Goal: Complete application form: Complete application form

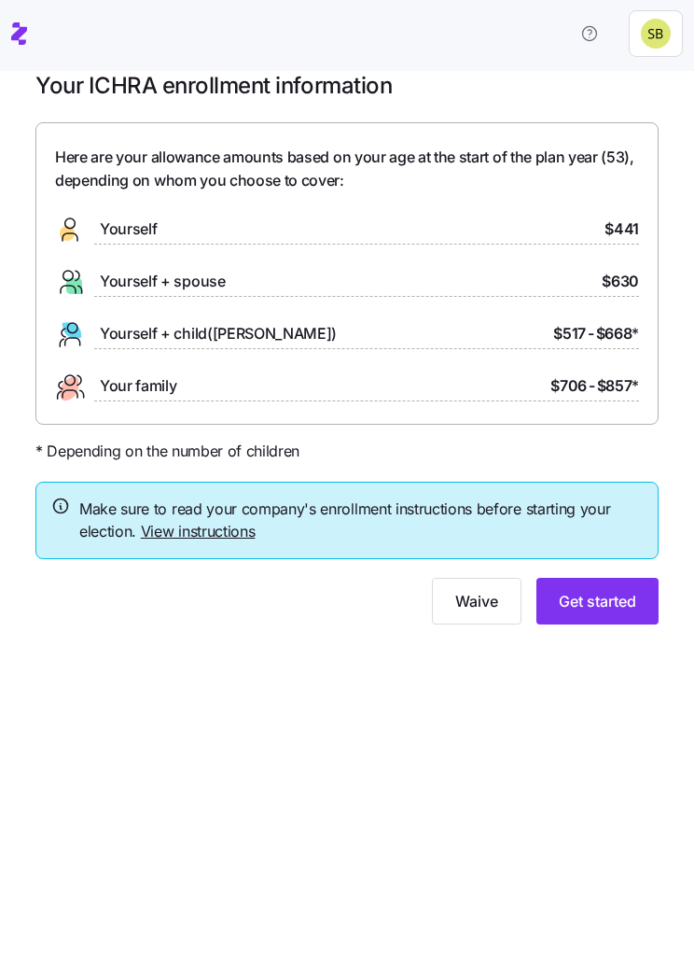
click at [608, 609] on button "Get started" at bounding box center [598, 601] width 122 height 47
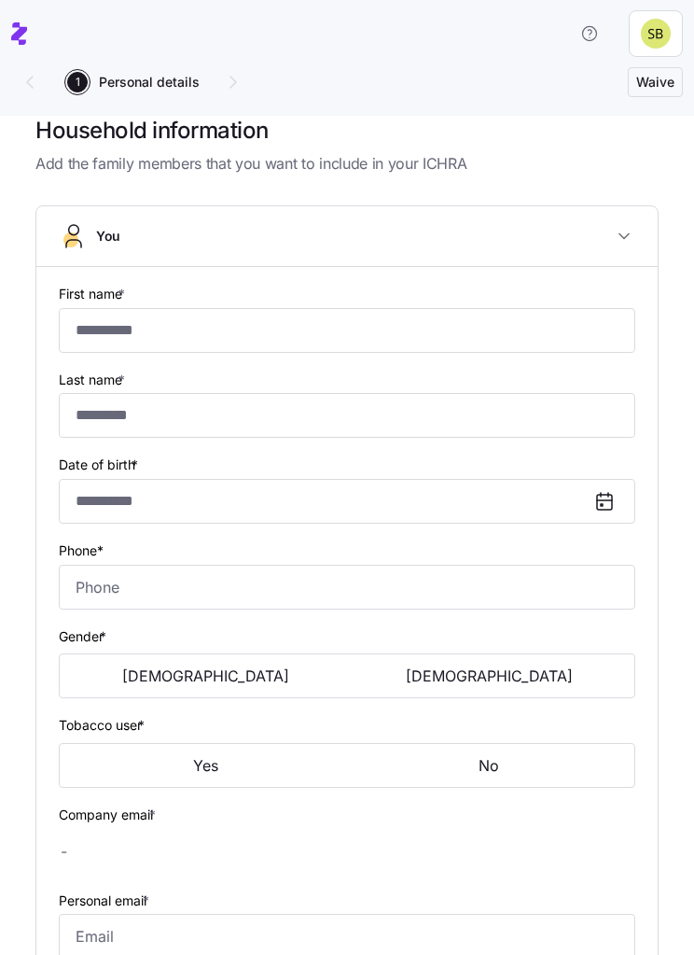
type input "*********"
type input "*******"
type input "[PERSON_NAME][EMAIL_ADDRESS][PERSON_NAME][DOMAIN_NAME]"
type input "[EMAIL_ADDRESS][DOMAIN_NAME]"
type input "**********"
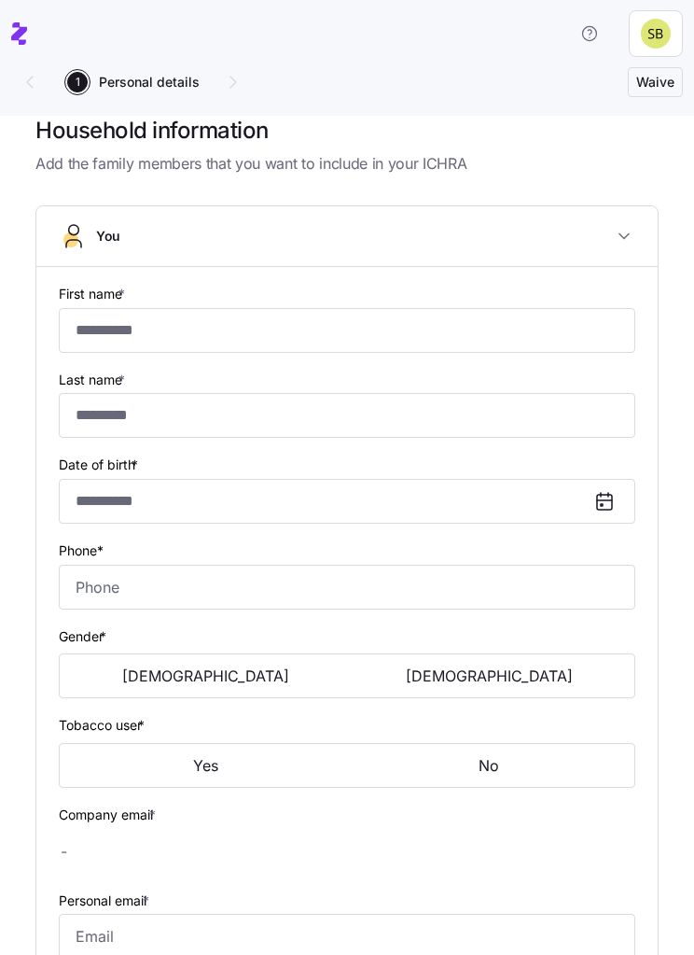
checkbox input "true"
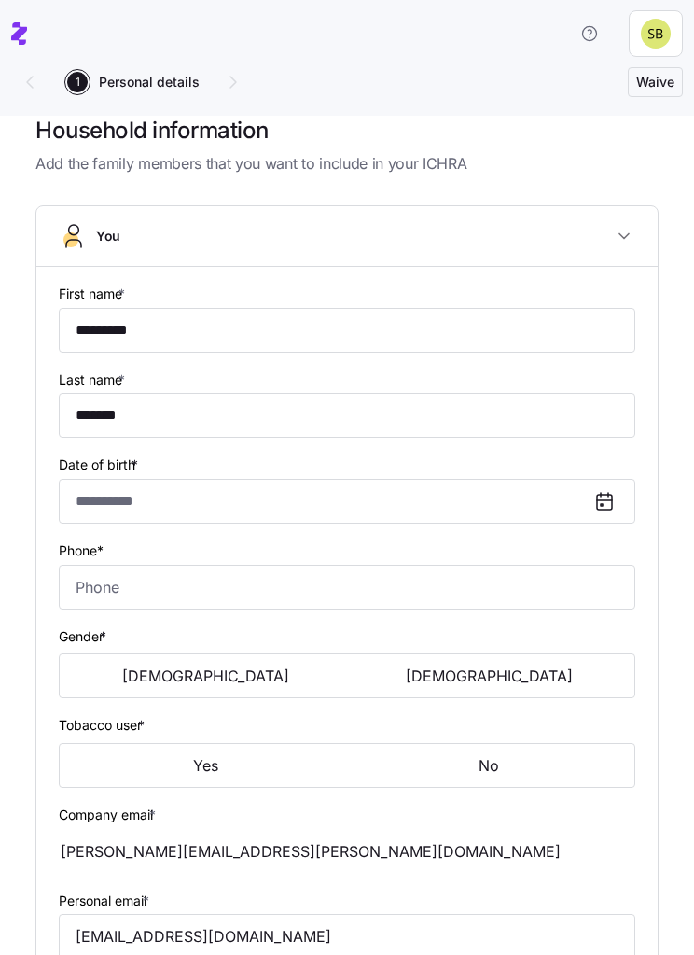
type input "**********"
type input "[PHONE_NUMBER]"
type input "[DEMOGRAPHIC_DATA] citizen"
type input "Single"
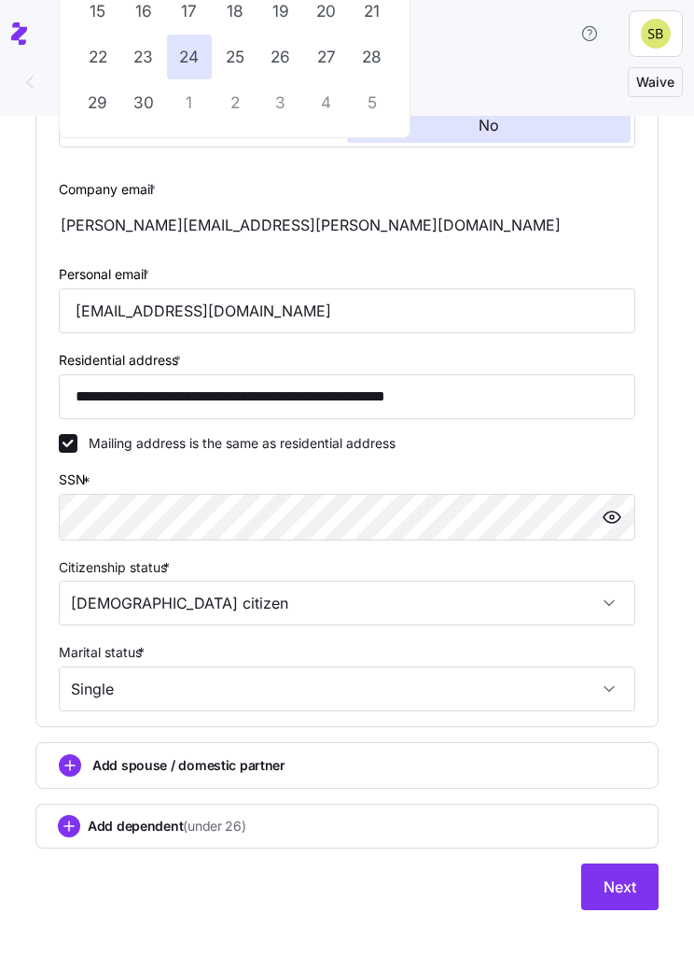
scroll to position [732, 0]
click at [629, 899] on button "Next" at bounding box center [619, 886] width 77 height 47
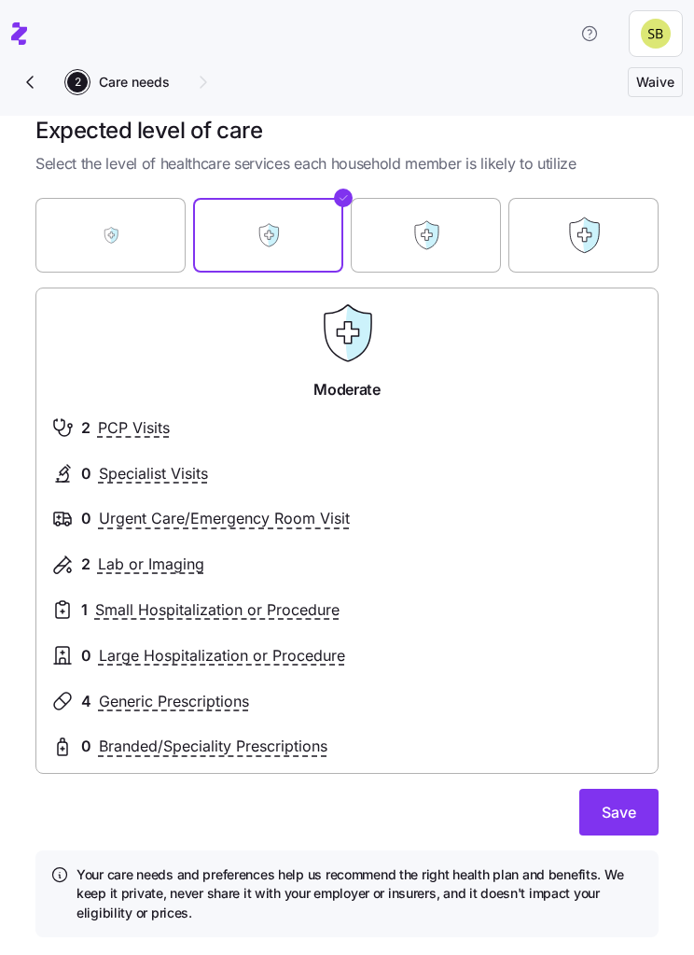
click at [624, 815] on span "Save" at bounding box center [619, 812] width 35 height 22
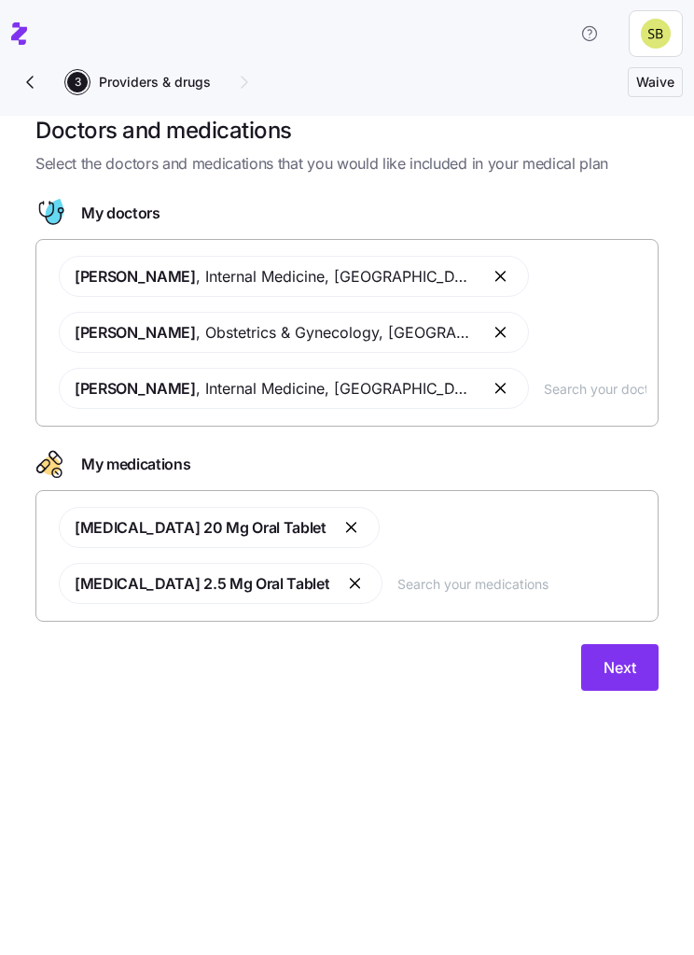
click at [617, 658] on button "Next" at bounding box center [619, 667] width 77 height 47
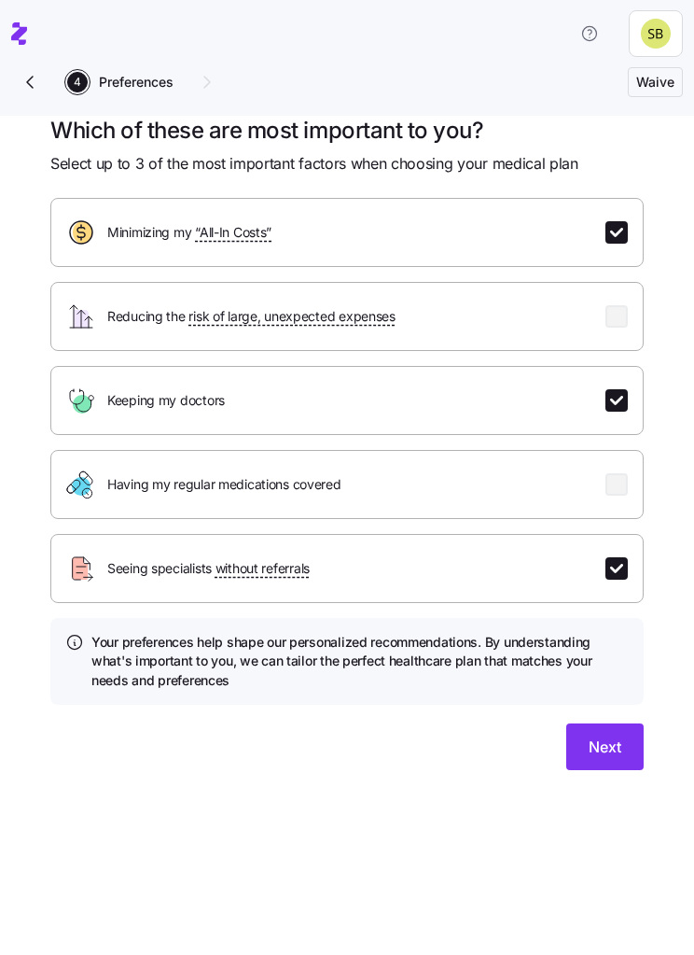
click at [613, 751] on span "Next" at bounding box center [605, 746] width 33 height 22
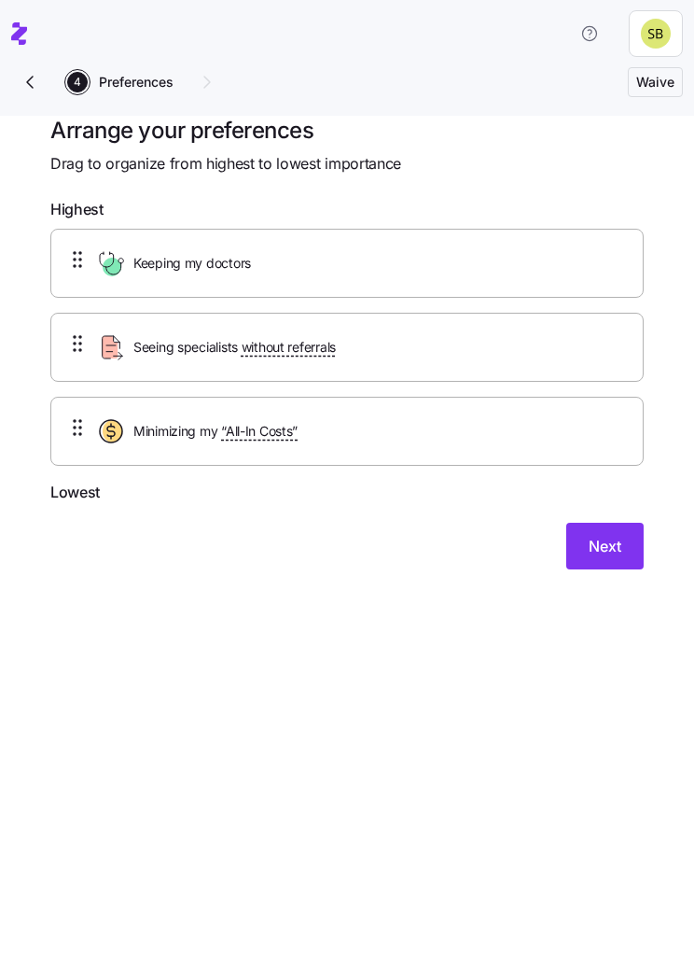
click at [613, 556] on button "Next" at bounding box center [604, 546] width 77 height 47
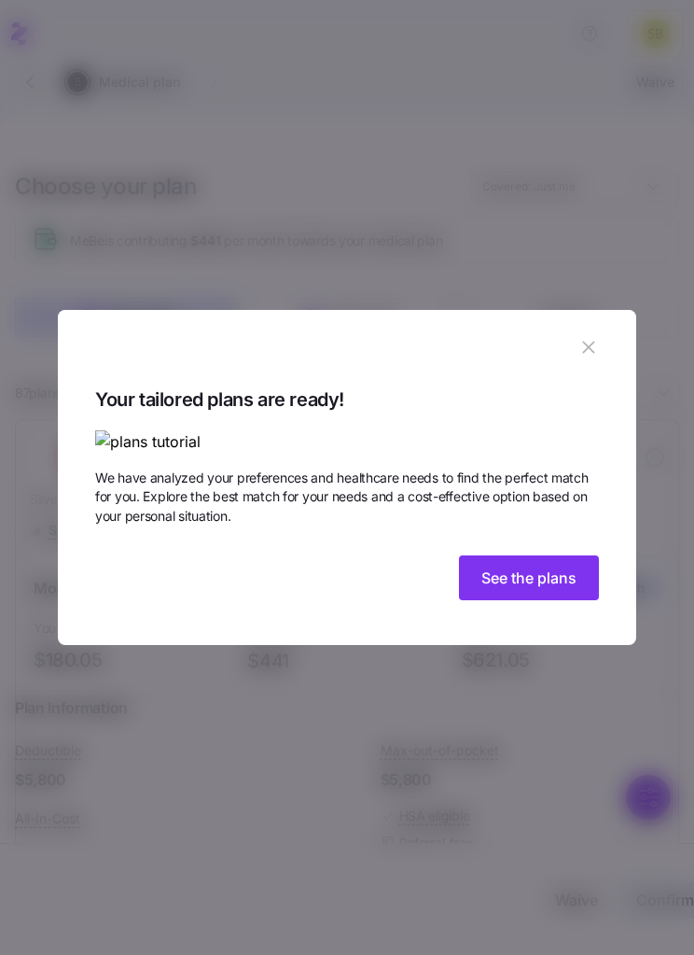
click at [531, 607] on div "Your tailored plans are ready! We have analyzed your preferences and healthcare…" at bounding box center [347, 495] width 504 height 223
click at [600, 332] on button "button" at bounding box center [589, 347] width 30 height 30
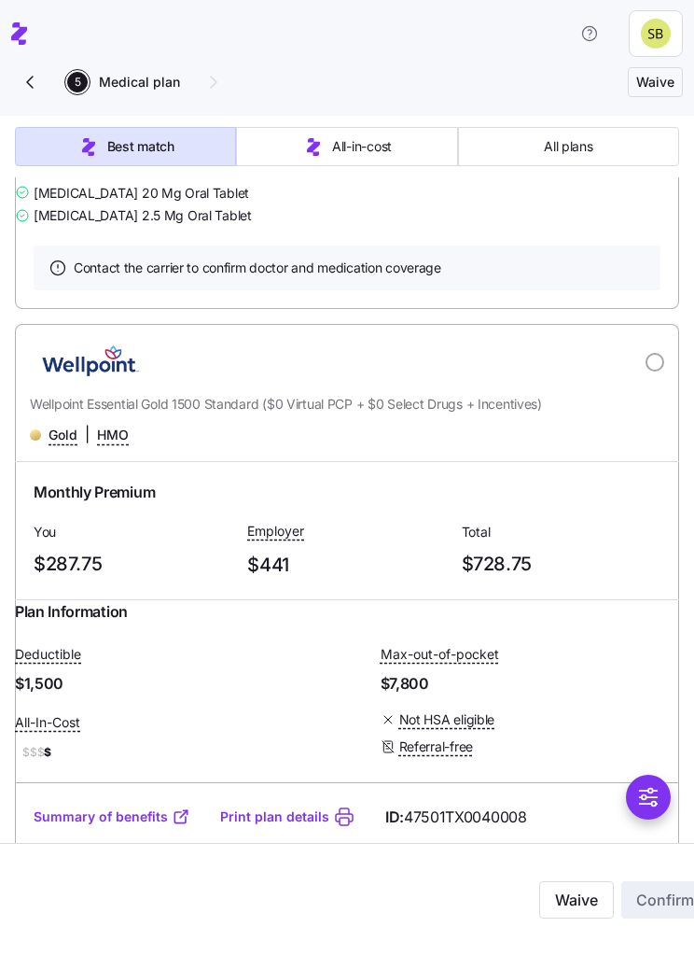
scroll to position [8539, 0]
click at [283, 226] on div "[PERSON_NAME] , [GEOGRAPHIC_DATA], [GEOGRAPHIC_DATA] [PERSON_NAME] , [GEOGRAPHI…" at bounding box center [347, 168] width 664 height 116
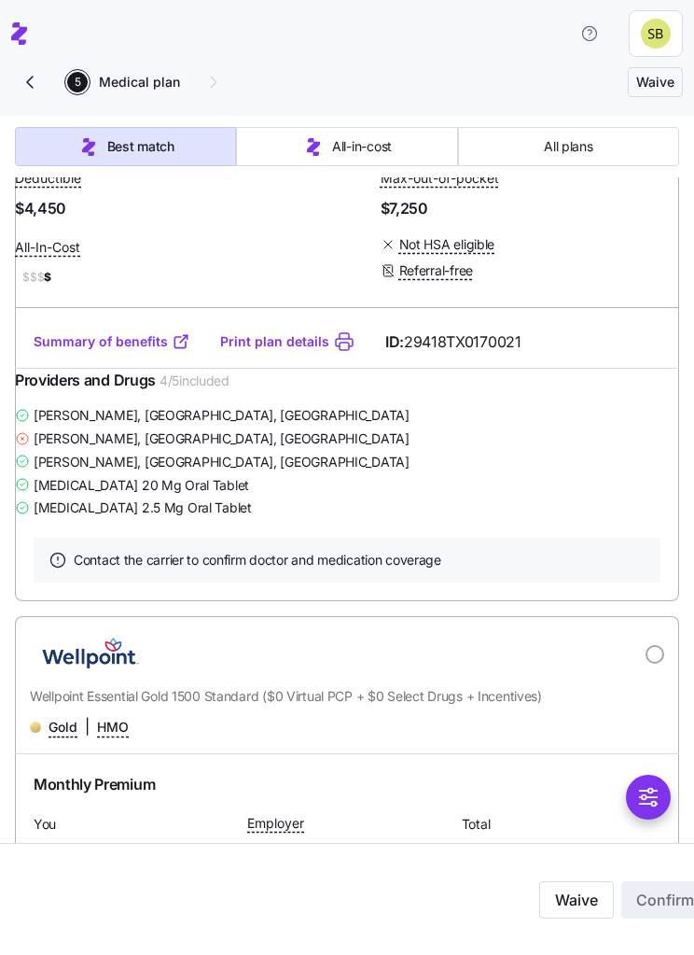
scroll to position [8245, 0]
radio input "true"
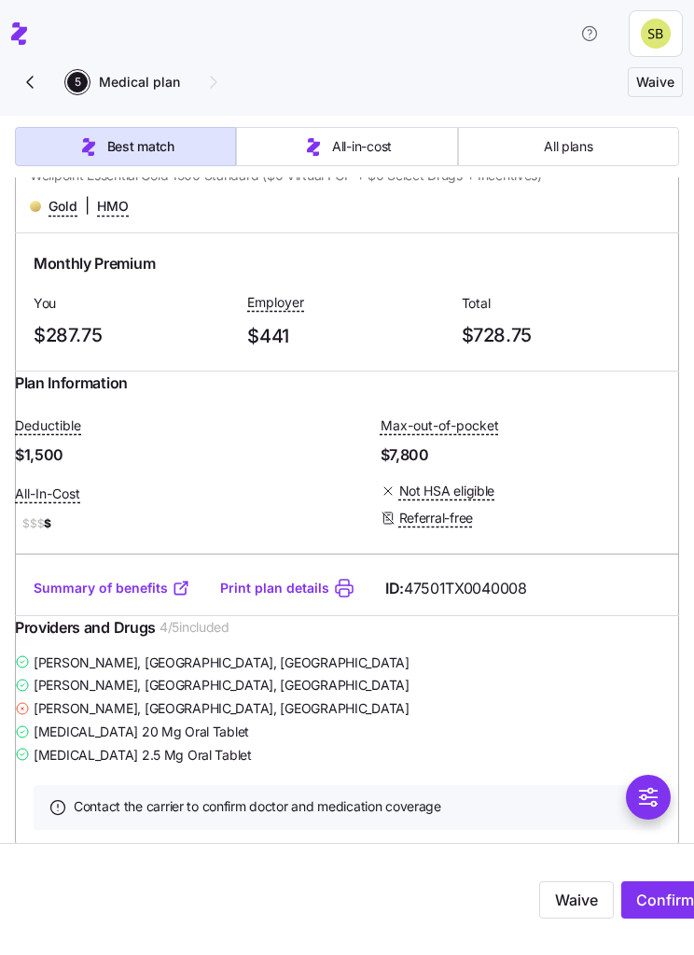
scroll to position [8768, 0]
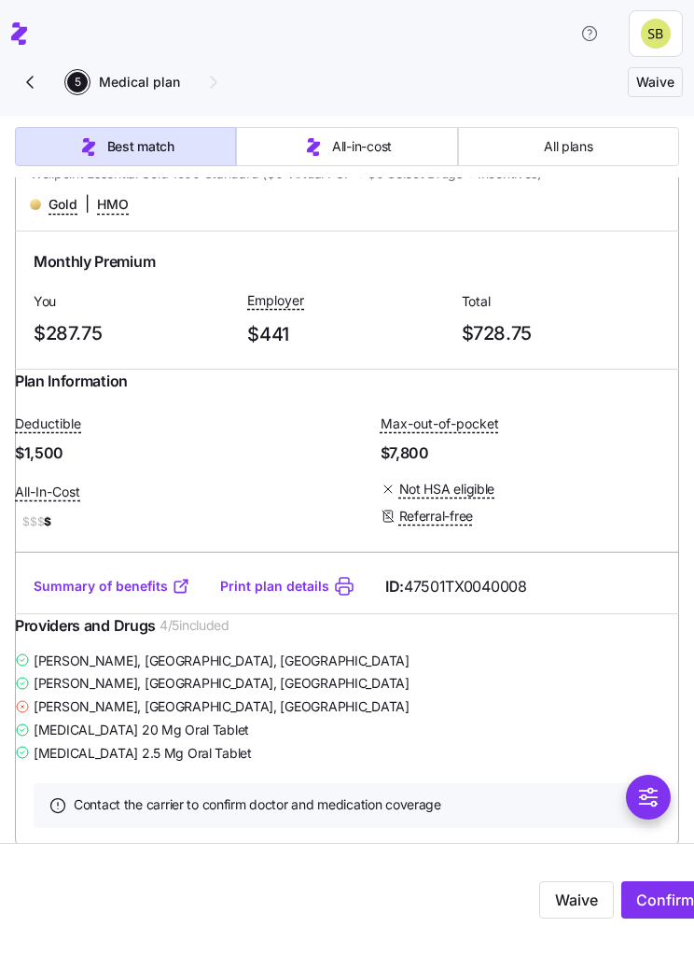
click at [660, 890] on span "Confirm" at bounding box center [665, 899] width 58 height 22
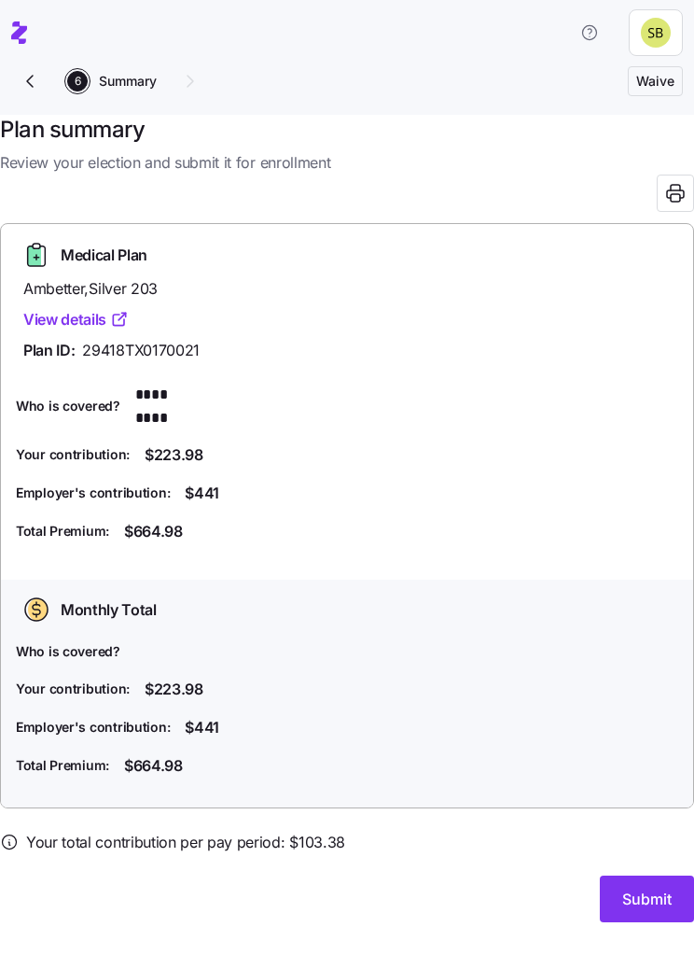
click at [638, 876] on button "Submit" at bounding box center [647, 899] width 94 height 47
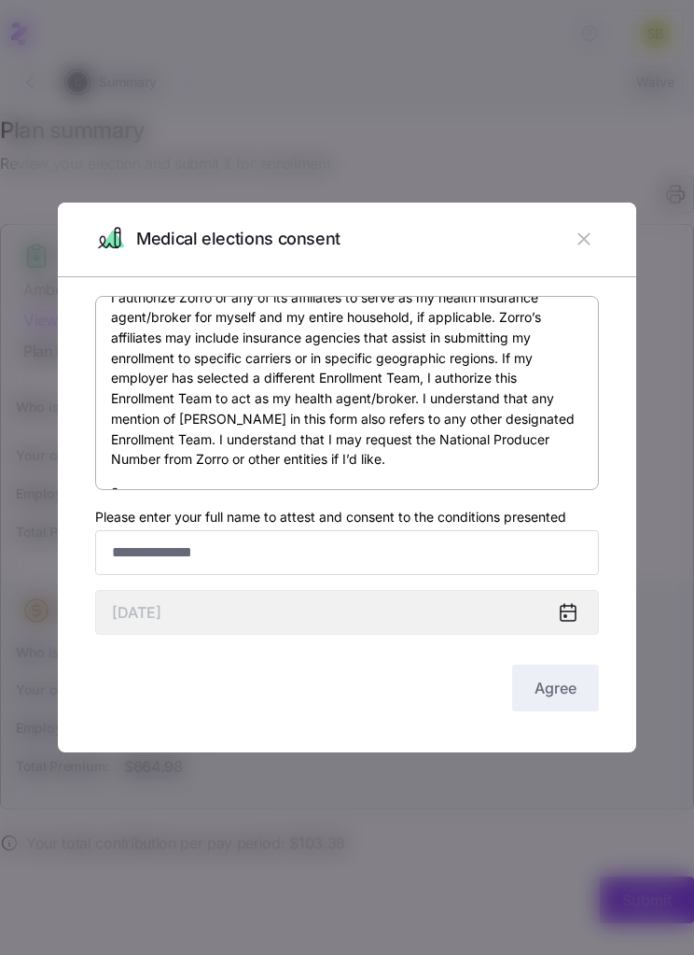
scroll to position [114, 0]
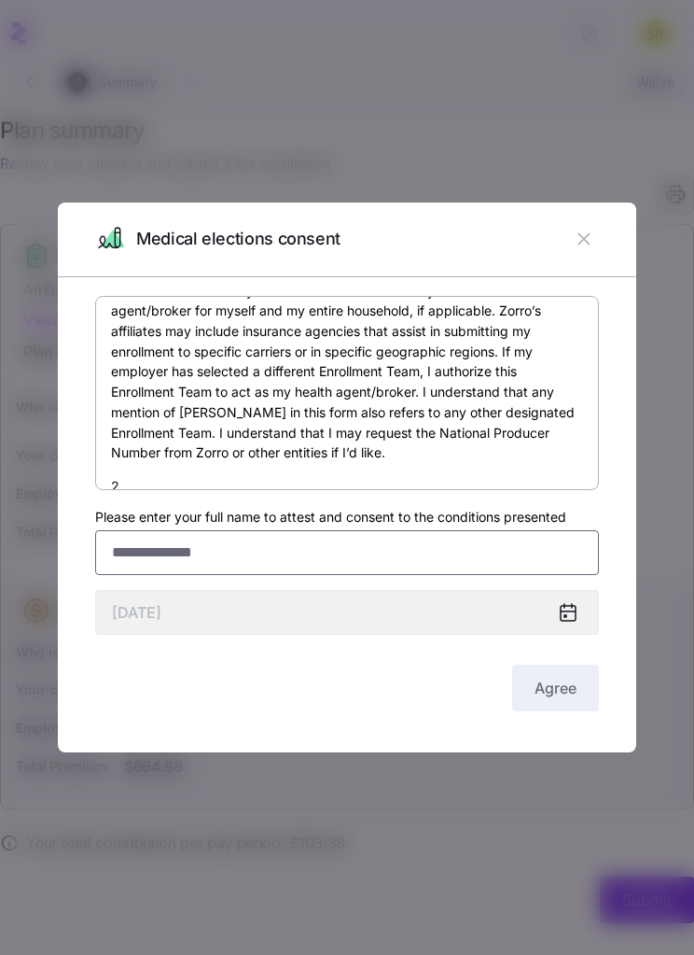
click at [227, 550] on input "Please enter your full name to attest and consent to the conditions presented" at bounding box center [347, 552] width 504 height 45
type input "**********"
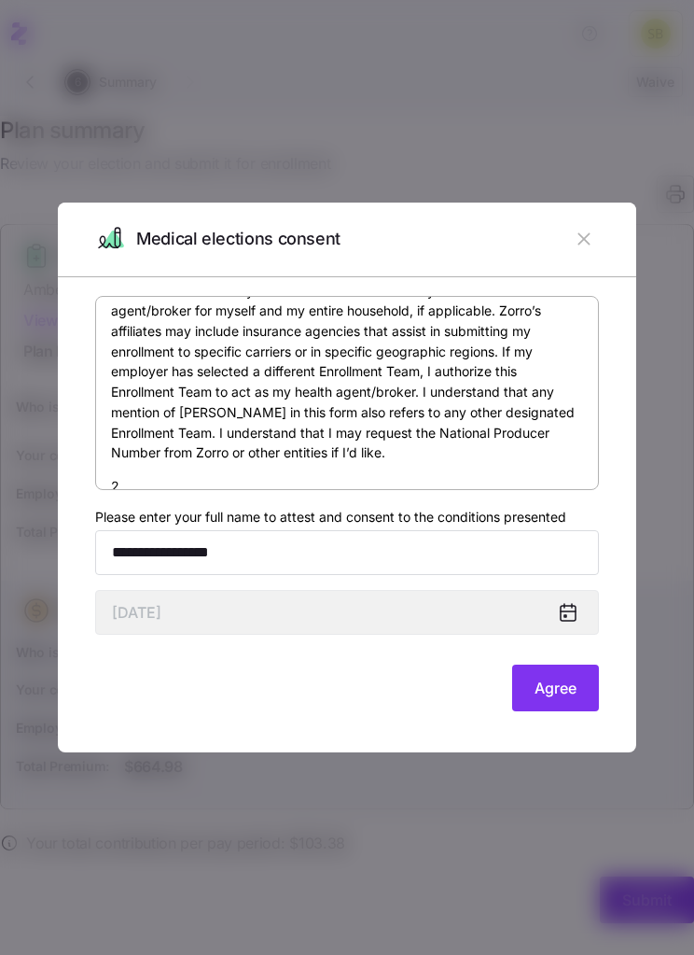
click at [658, 318] on div at bounding box center [347, 477] width 694 height 955
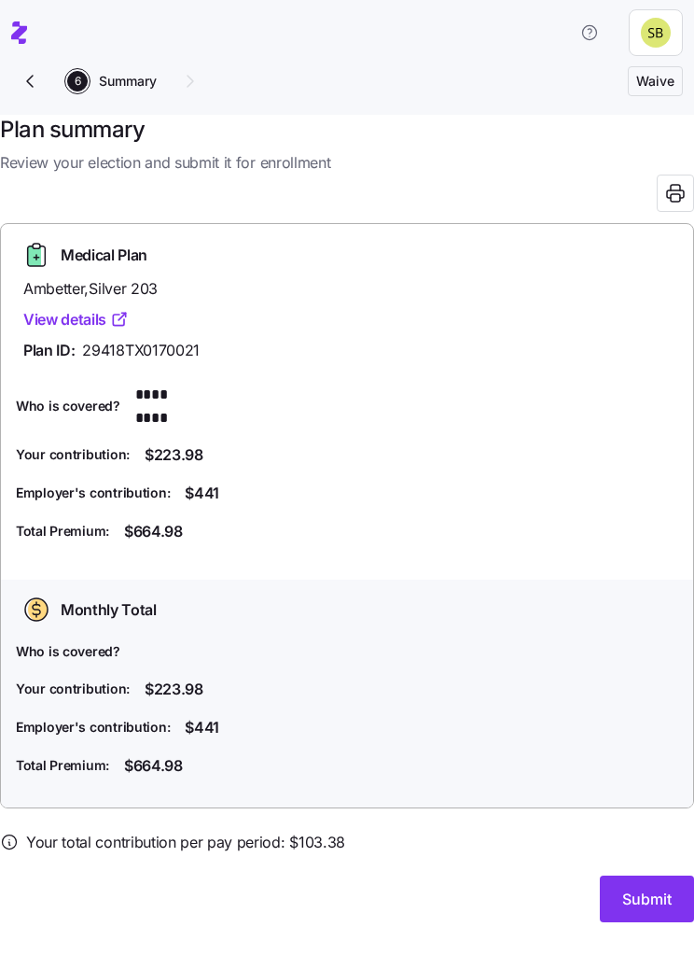
click at [653, 888] on span "Submit" at bounding box center [646, 899] width 49 height 22
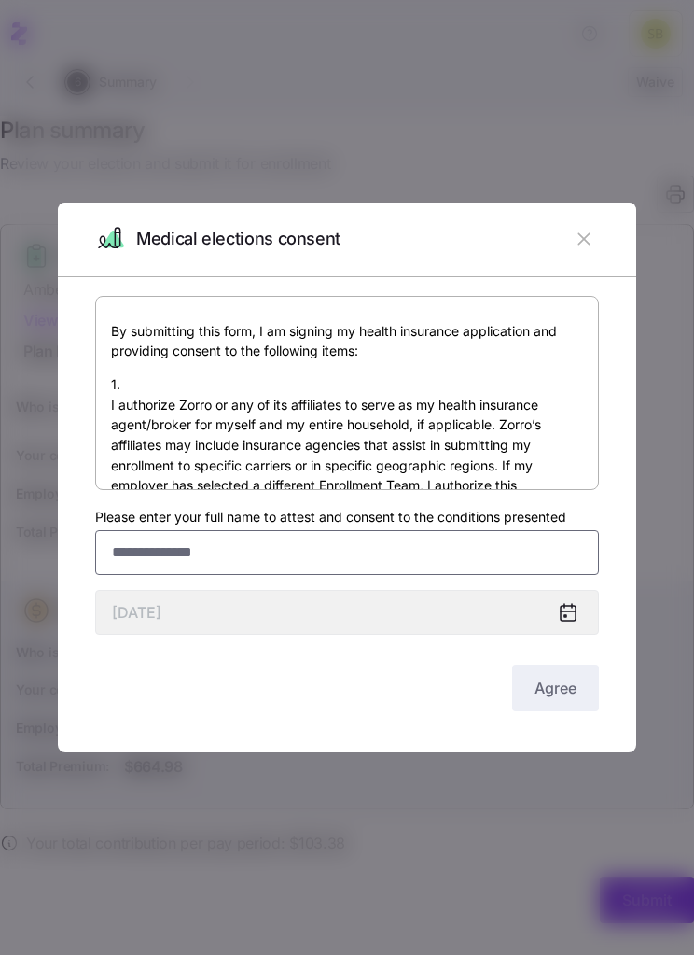
click at [324, 554] on input "Please enter your full name to attest and consent to the conditions presented" at bounding box center [347, 552] width 504 height 45
type input "**********"
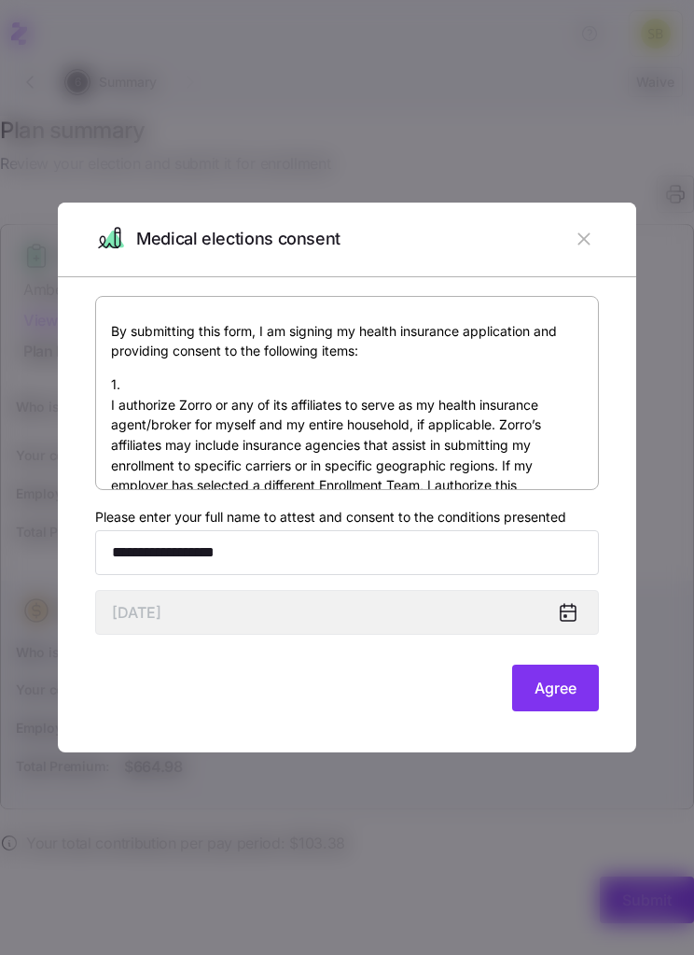
click at [563, 686] on span "Agree" at bounding box center [556, 687] width 42 height 22
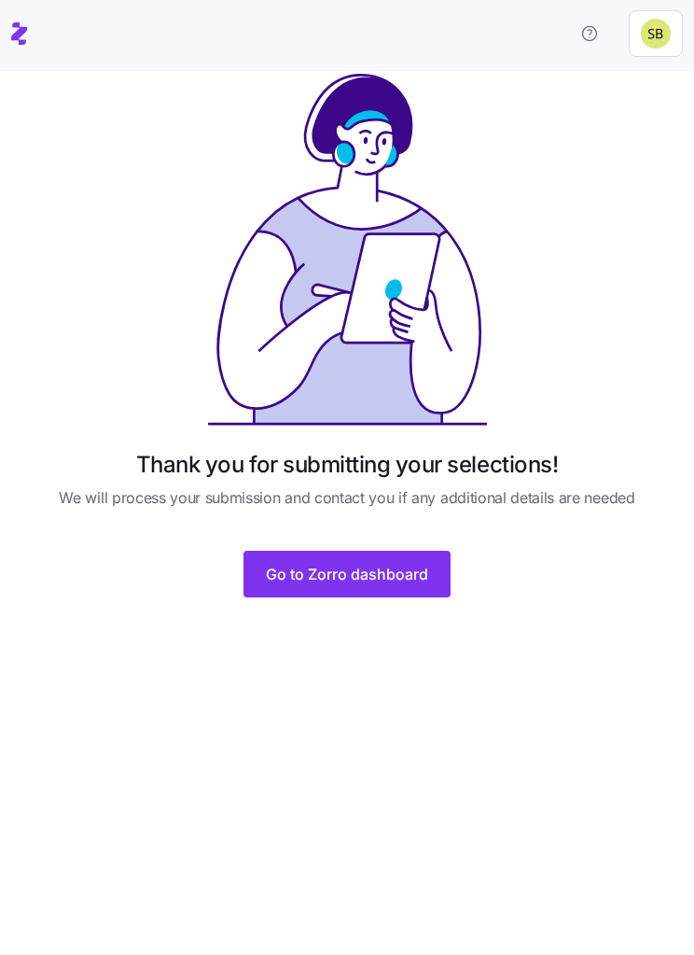
click at [421, 577] on span "Go to Zorro dashboard" at bounding box center [347, 574] width 162 height 22
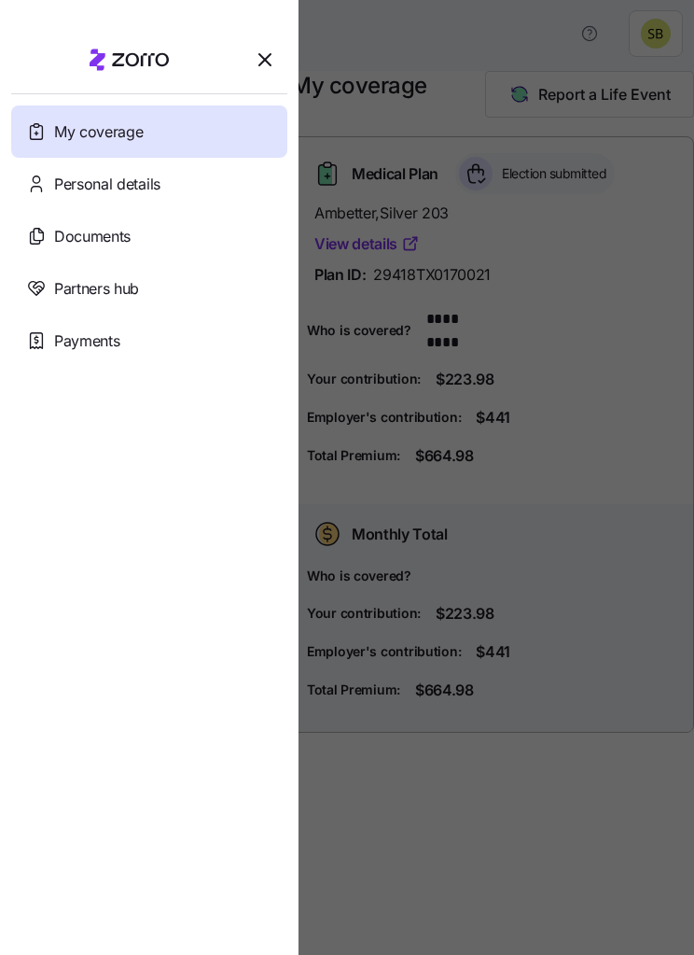
click at [263, 39] on span "button" at bounding box center [265, 59] width 43 height 43
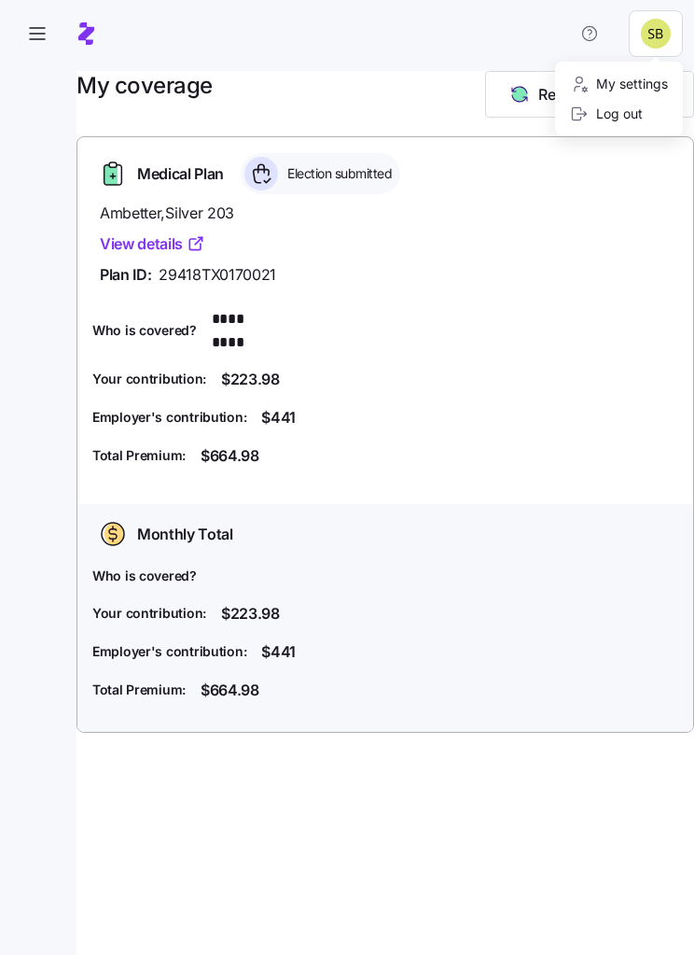
click at [631, 118] on div "Log out" at bounding box center [606, 114] width 73 height 21
